Goal: Contribute content

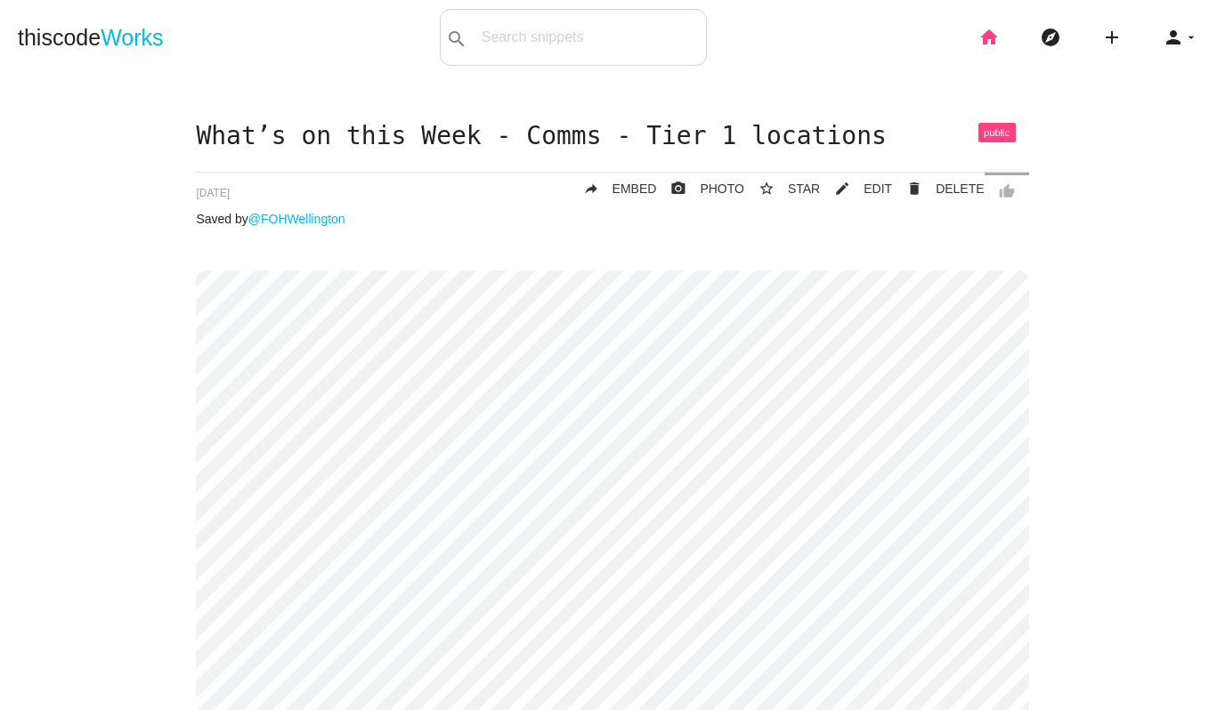
click at [984, 38] on icon "home" at bounding box center [988, 37] width 21 height 57
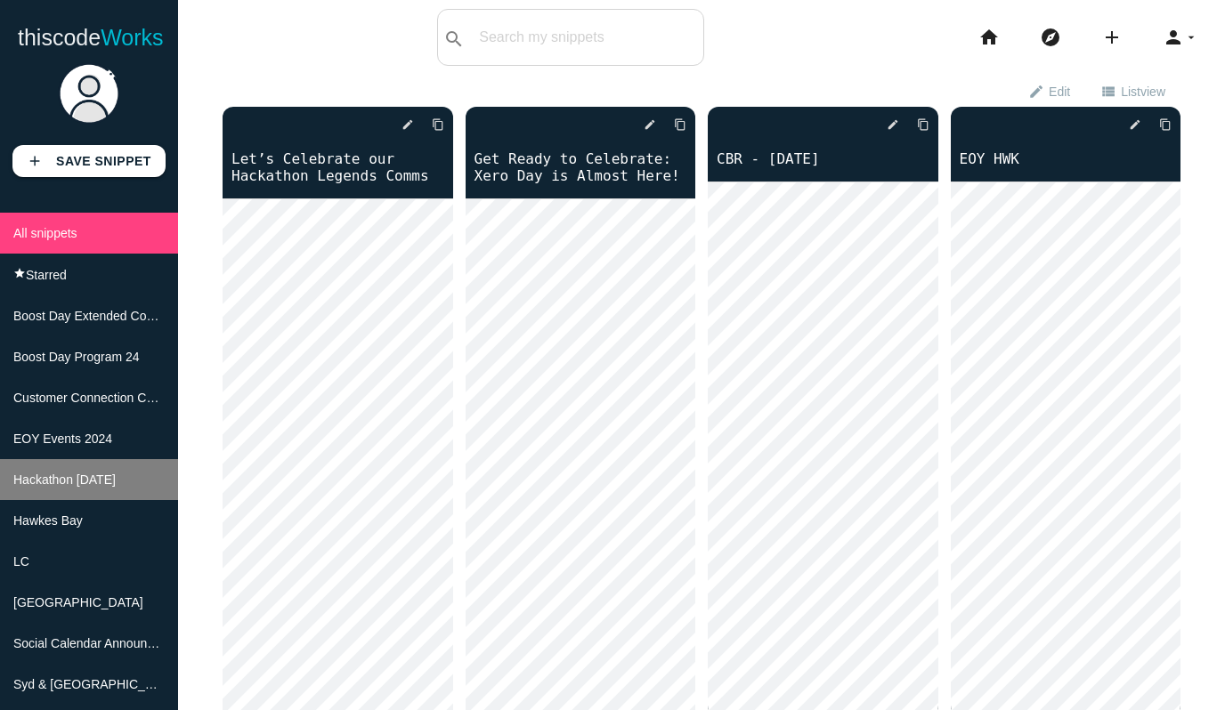
click at [93, 482] on span "Hackathon [DATE]" at bounding box center [64, 480] width 102 height 14
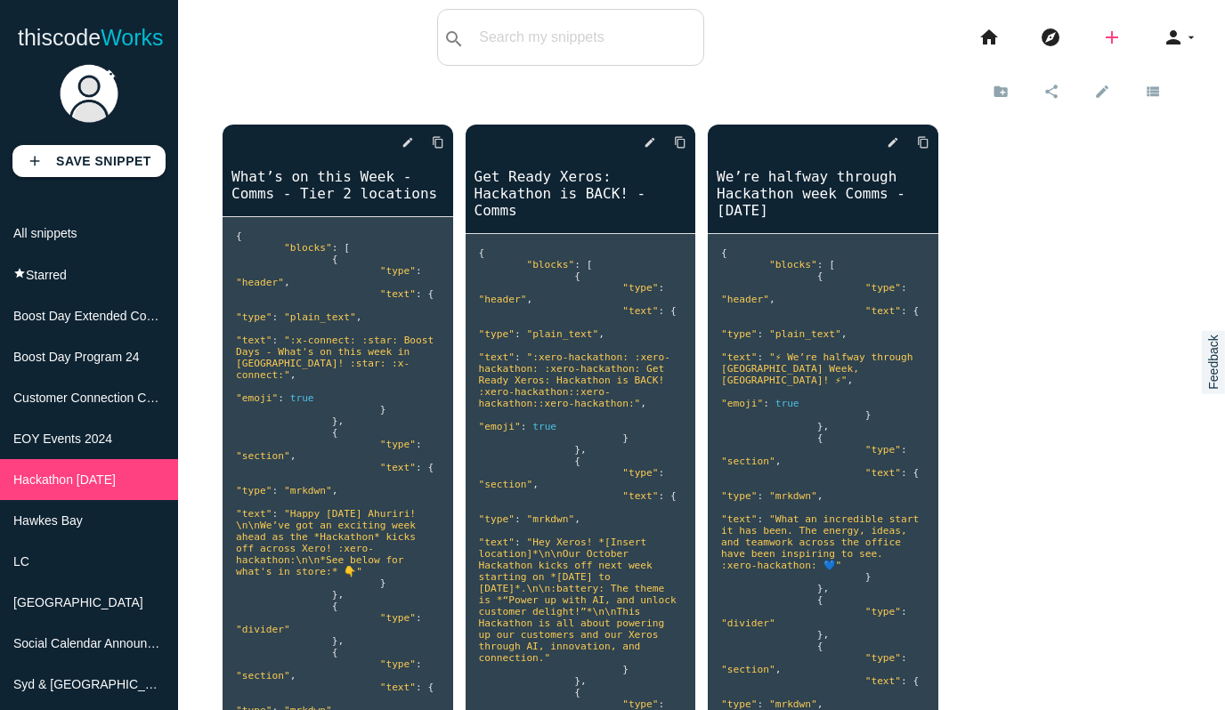
click at [1113, 35] on icon "add" at bounding box center [1111, 37] width 21 height 57
click at [1145, 39] on link "code Snippet" at bounding box center [1150, 31] width 125 height 45
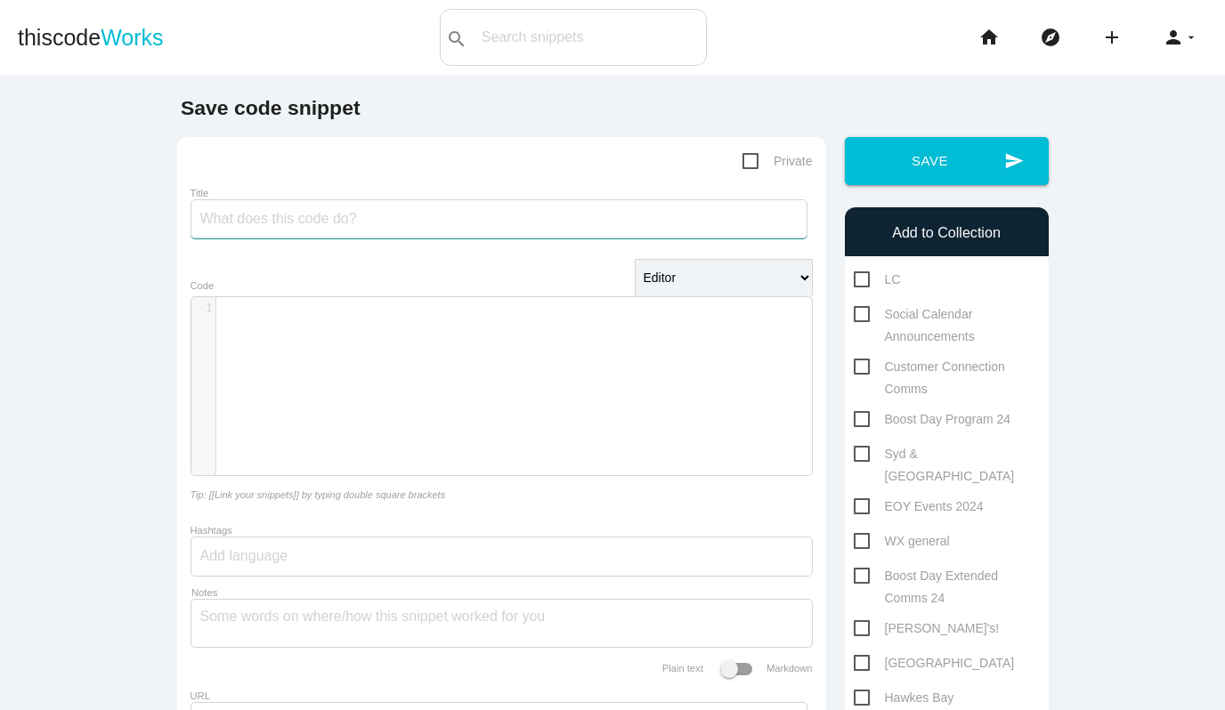
click at [547, 217] on input "Title" at bounding box center [499, 218] width 617 height 39
paste input "What’s on this Week” Comms - Tier 3 locations"
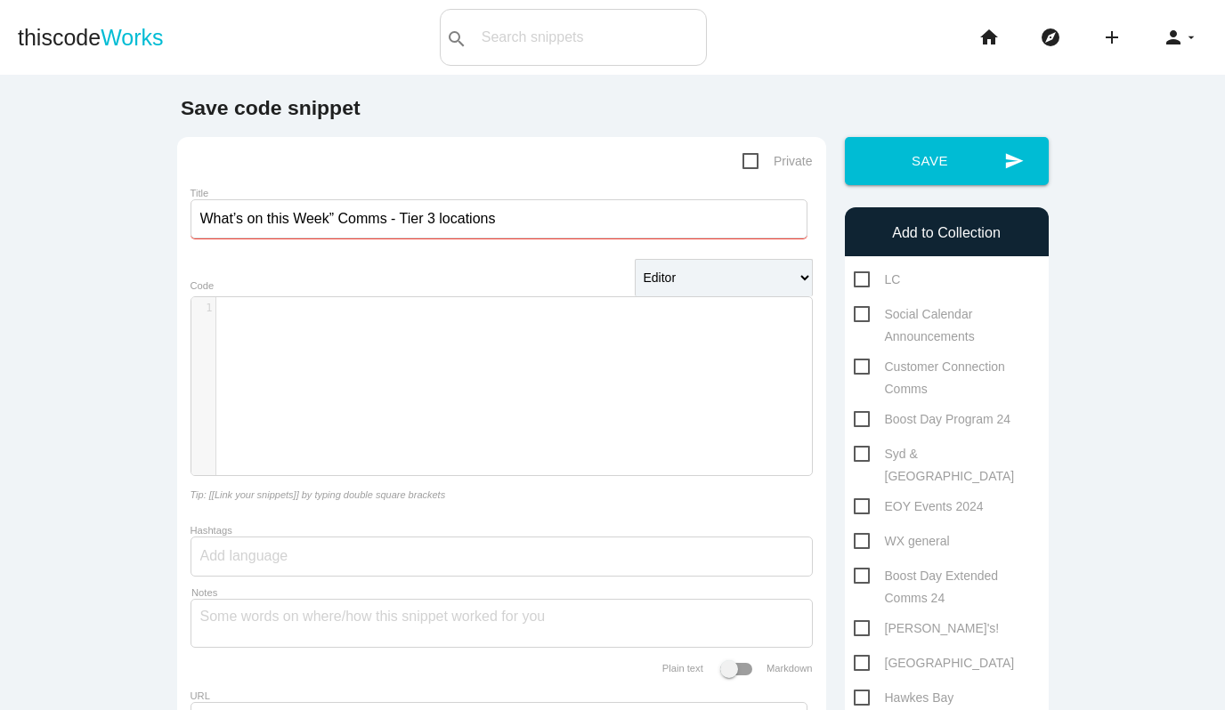
click at [336, 223] on input "What’s on this Week” Comms - Tier 3 locations" at bounding box center [499, 218] width 617 height 39
type input "What’s on this Week Comms - Tier 3 locations"
click at [350, 329] on div "​ x 1 ​" at bounding box center [514, 399] width 647 height 205
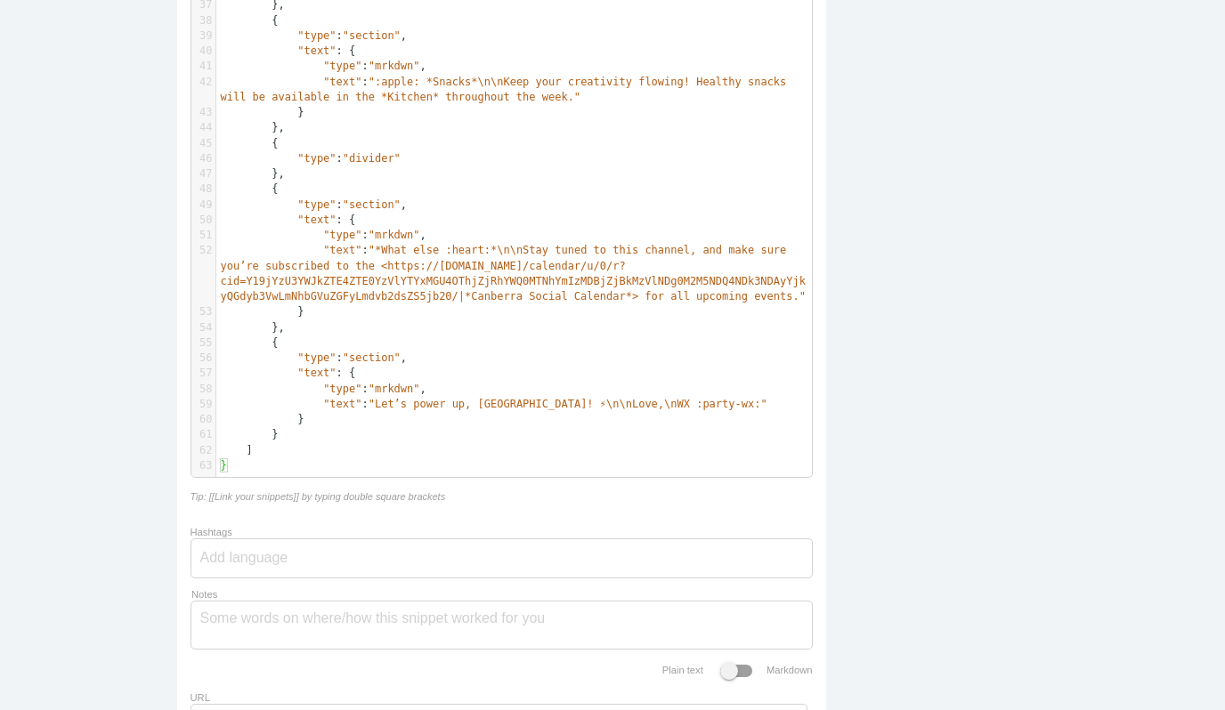
scroll to position [1044, 0]
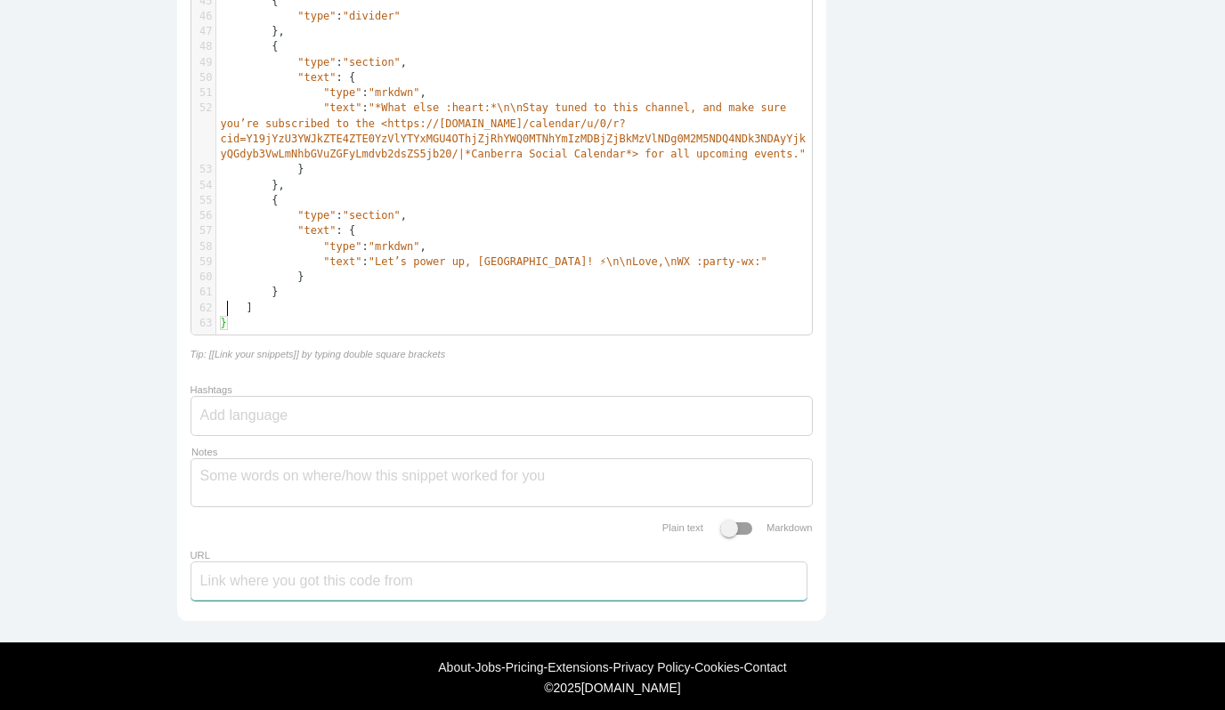
click at [228, 570] on input "URL" at bounding box center [499, 581] width 617 height 39
paste input "https://app.slack.com/block-kit-builder/TTUJY0L22?force_cold_boot=1#%7B%22block…"
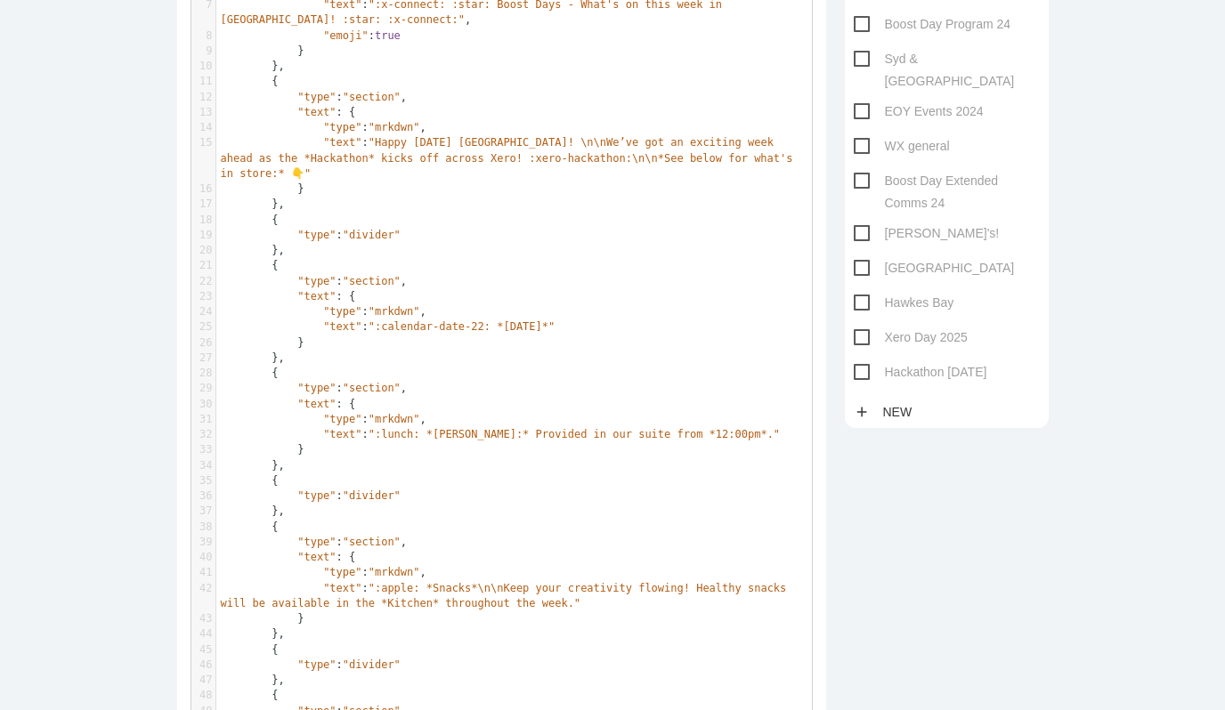
scroll to position [418, 0]
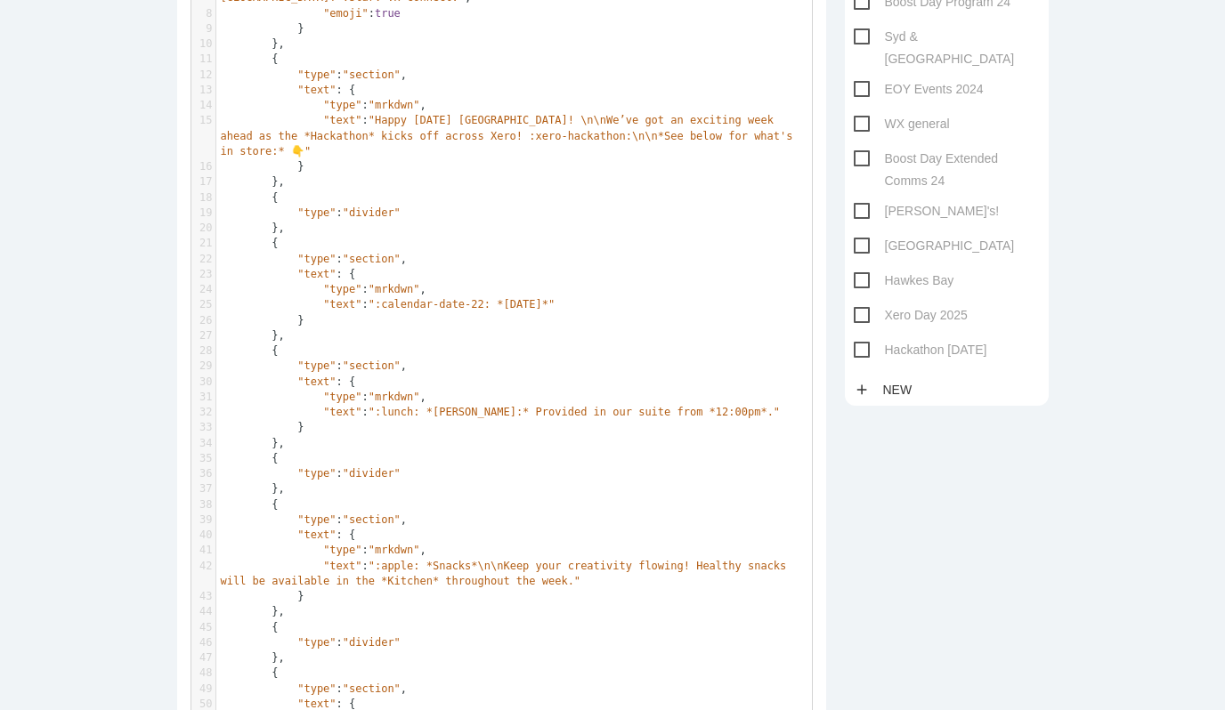
type input "https://app.slack.com/block-kit-builder/TTUJY0L22?force_cold_boot=1#%7B%22block…"
click at [869, 339] on span "Hackathon October 2025" at bounding box center [921, 350] width 134 height 22
click at [865, 339] on input "Hackathon October 2025" at bounding box center [860, 345] width 12 height 12
checkbox input "true"
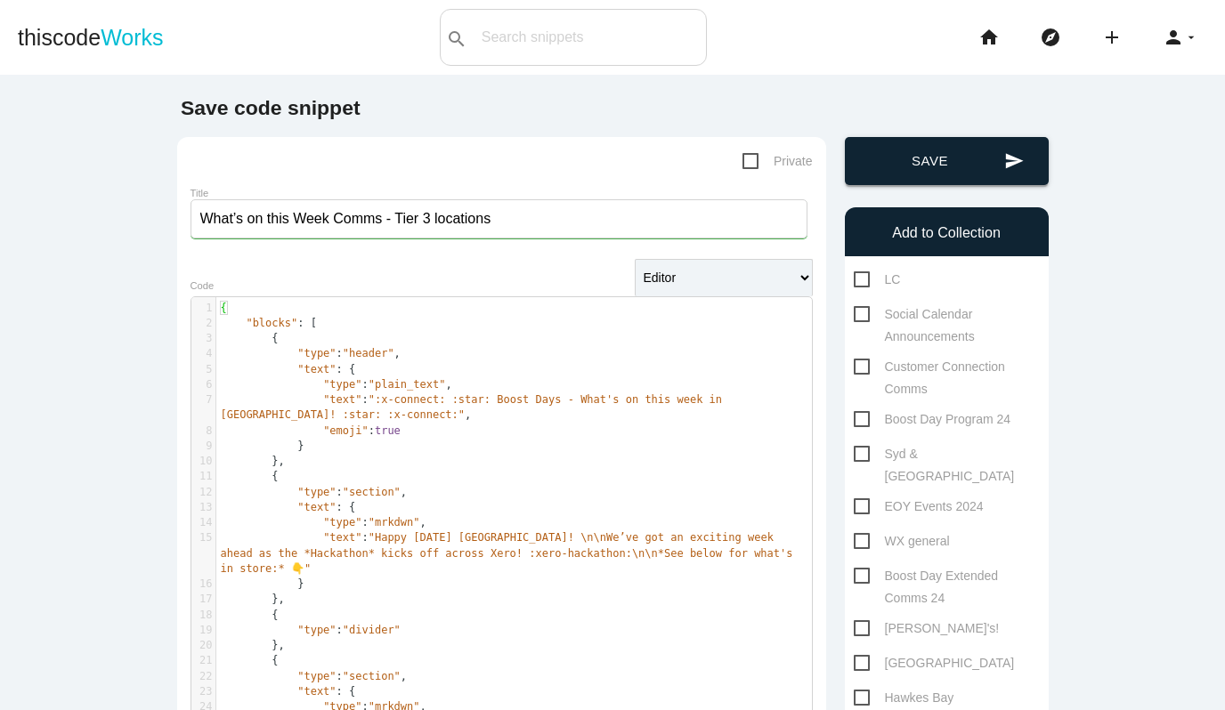
click at [894, 142] on button "send Save" at bounding box center [947, 161] width 204 height 48
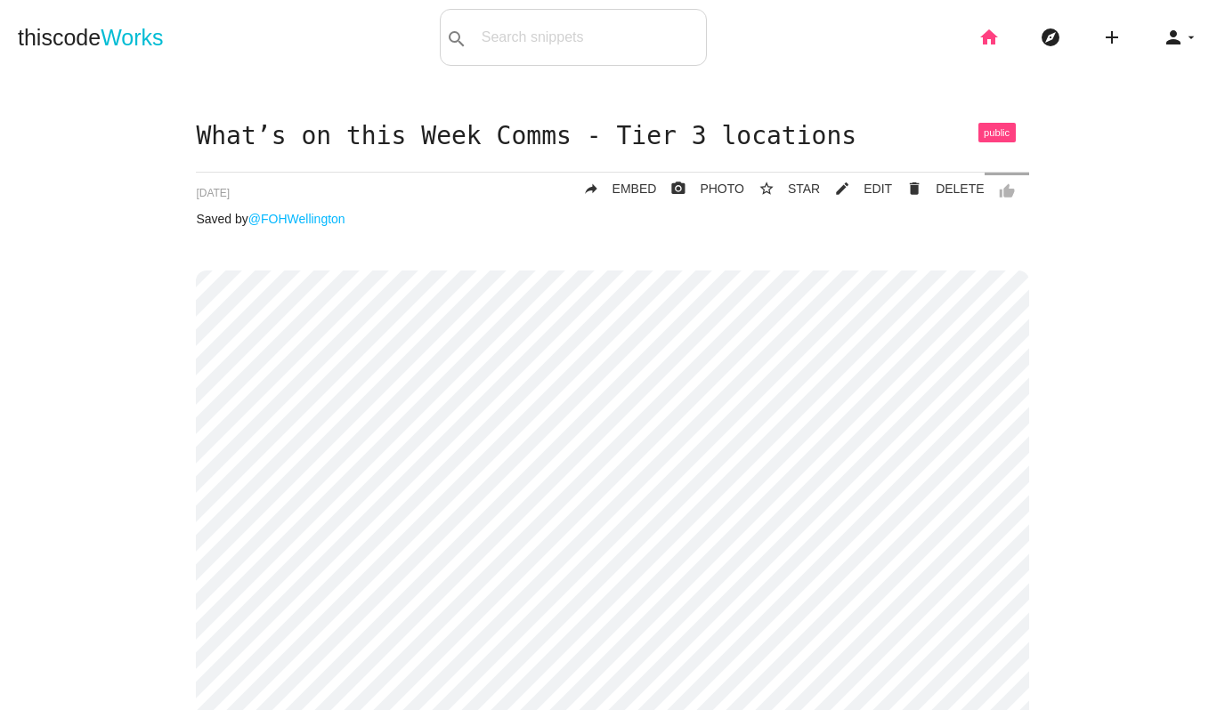
click at [993, 39] on icon "home" at bounding box center [988, 37] width 21 height 57
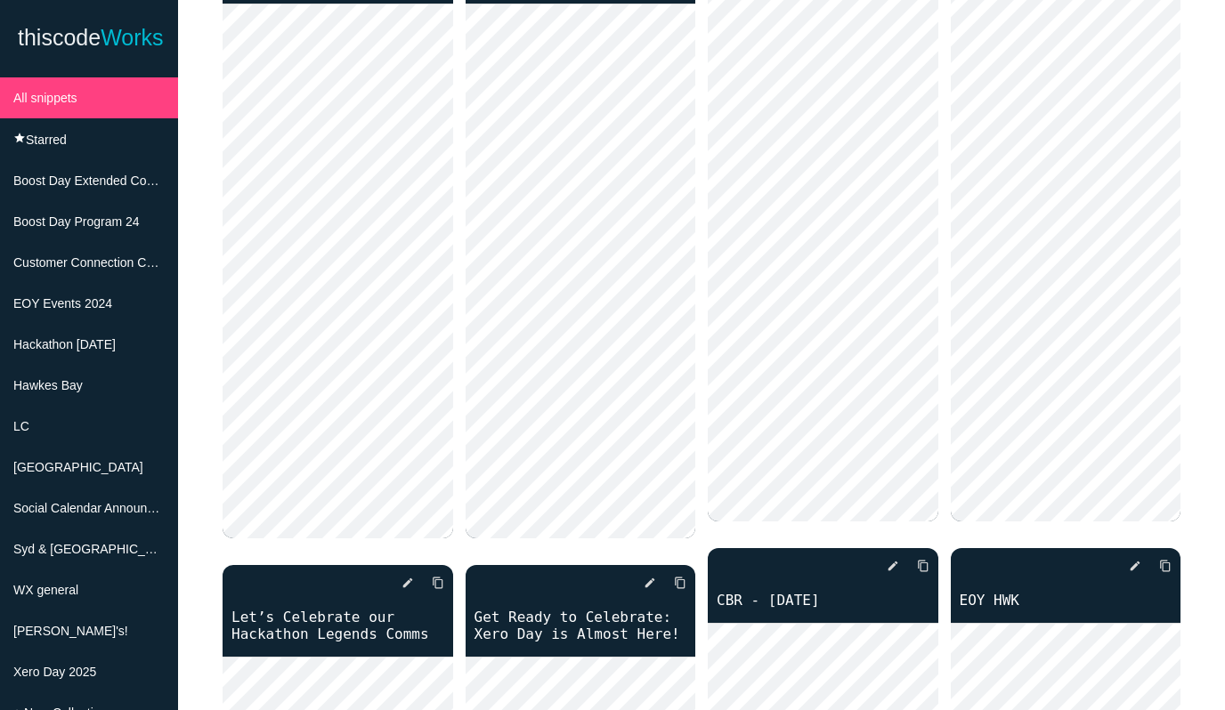
scroll to position [177, 0]
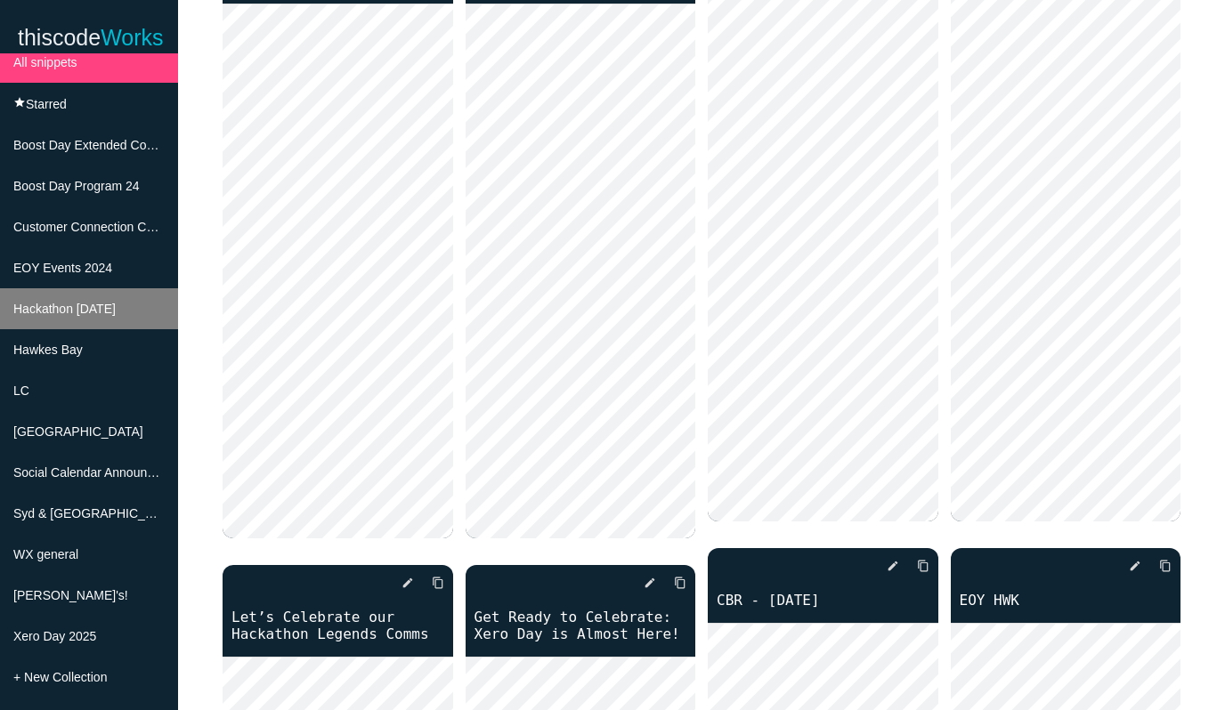
click at [116, 311] on span "Hackathon [DATE]" at bounding box center [64, 309] width 102 height 14
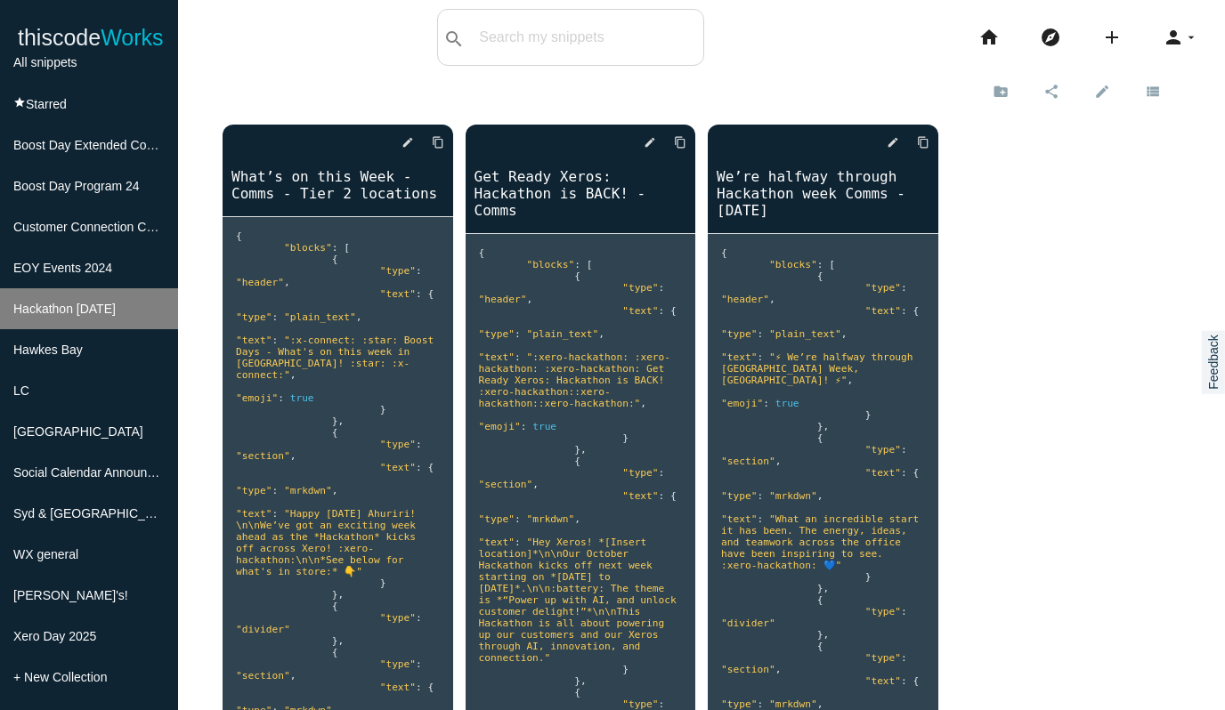
click at [61, 295] on li "Hackathon [DATE]" at bounding box center [89, 308] width 178 height 41
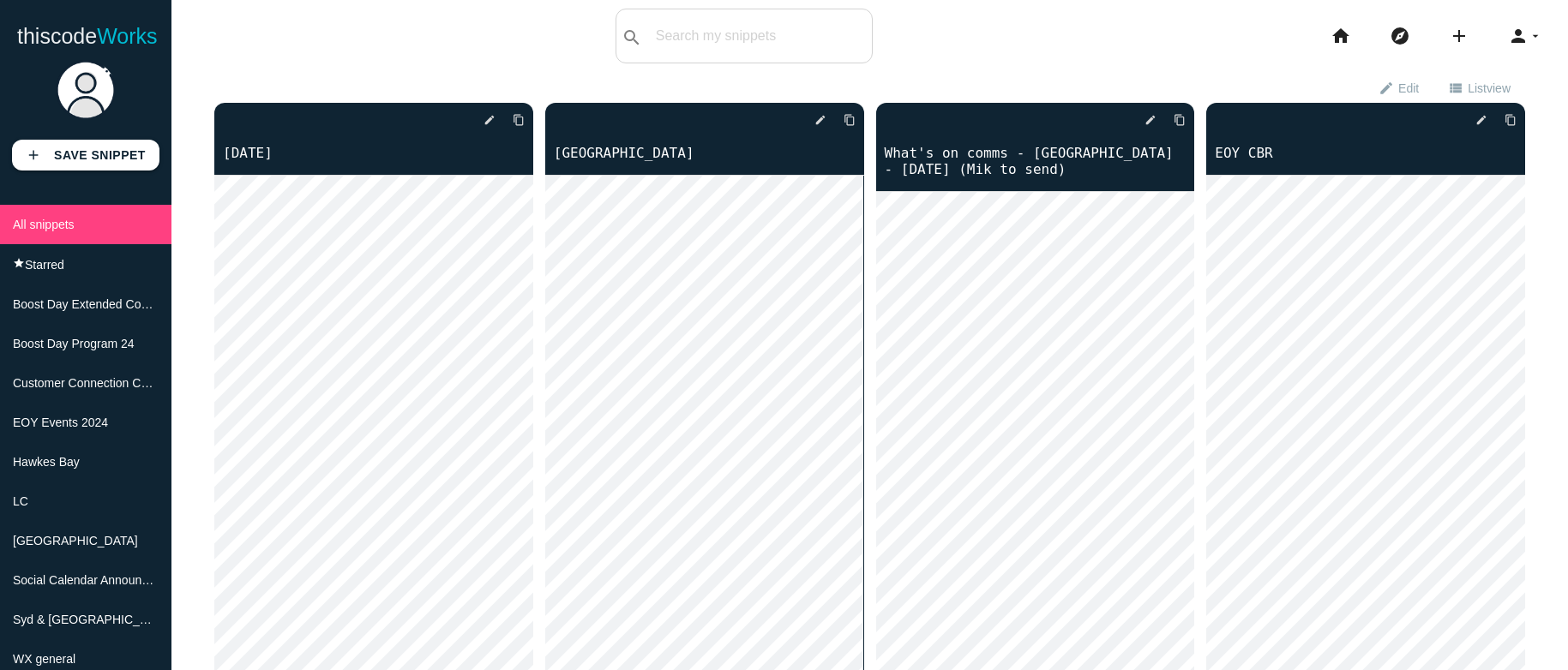
scroll to position [151, 0]
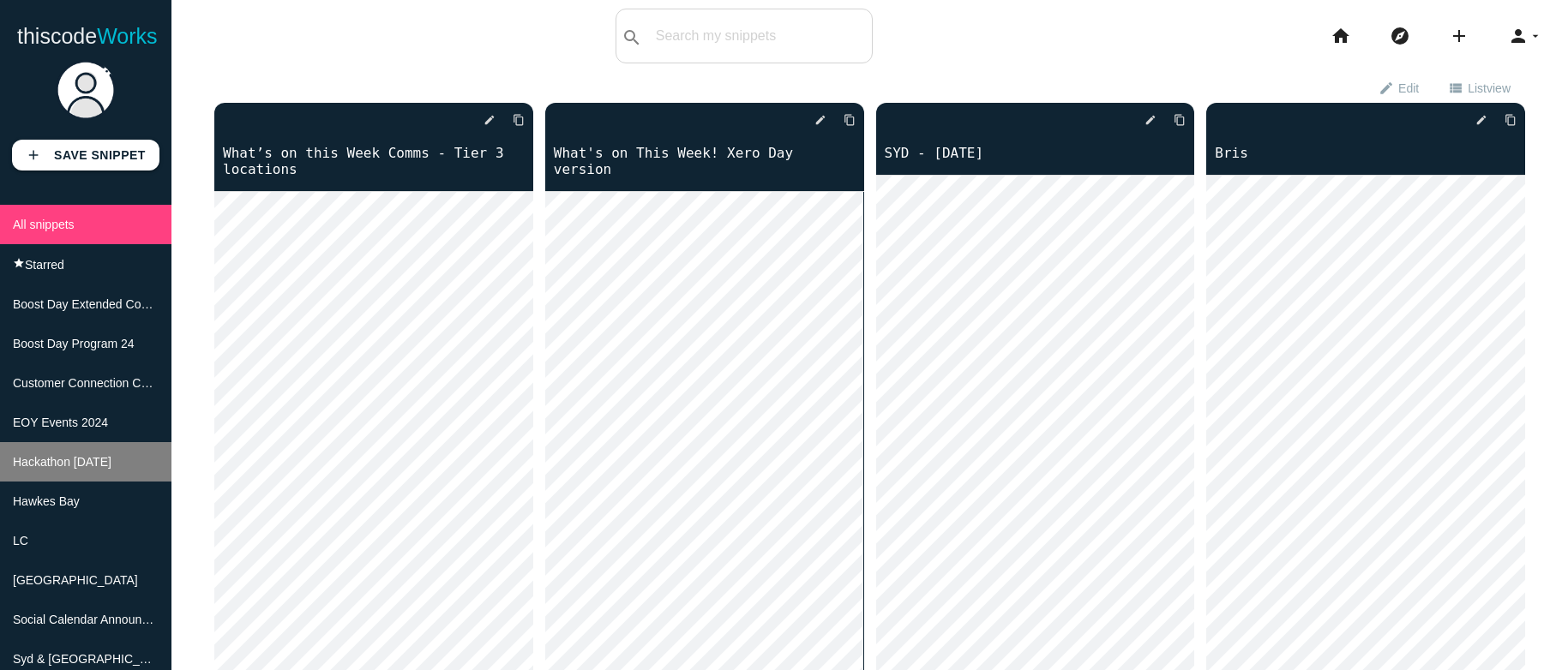
click at [82, 453] on li "Hackathon [DATE]" at bounding box center [86, 461] width 171 height 39
